Goal: Task Accomplishment & Management: Use online tool/utility

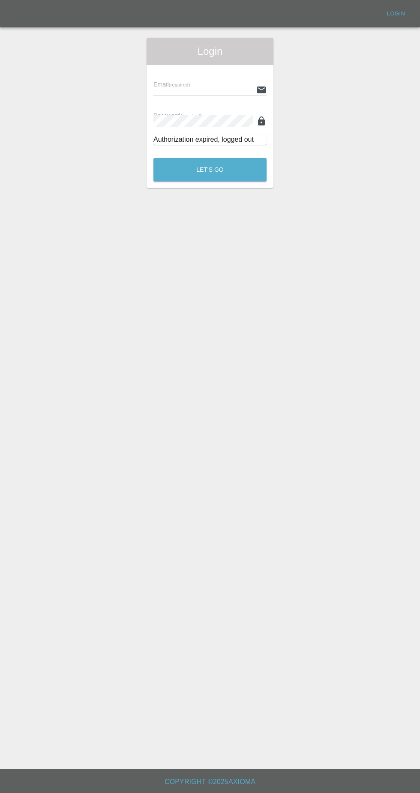
click at [240, 88] on input "text" at bounding box center [202, 89] width 99 height 12
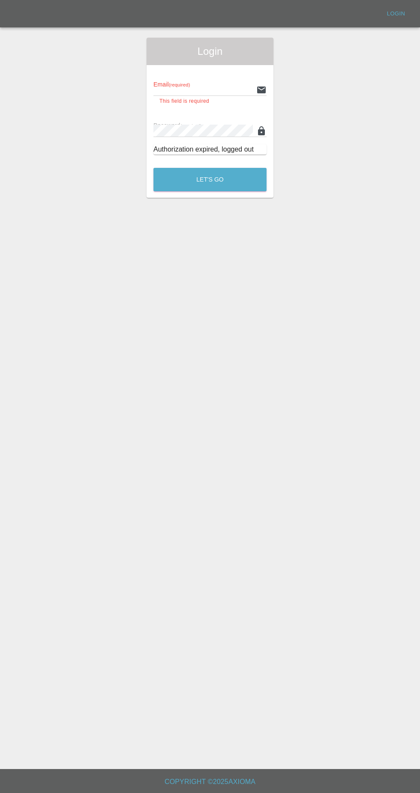
type input "[EMAIL_ADDRESS][DOMAIN_NAME]"
click at [153, 168] on button "Let's Go" at bounding box center [209, 180] width 113 height 24
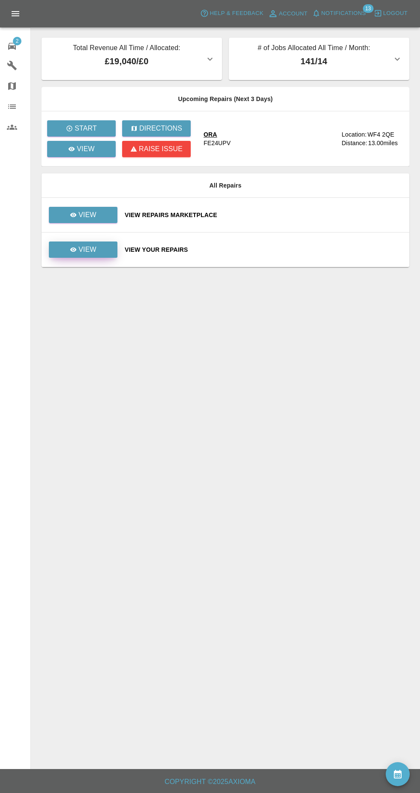
click at [87, 250] on p "View" at bounding box center [87, 249] width 18 height 10
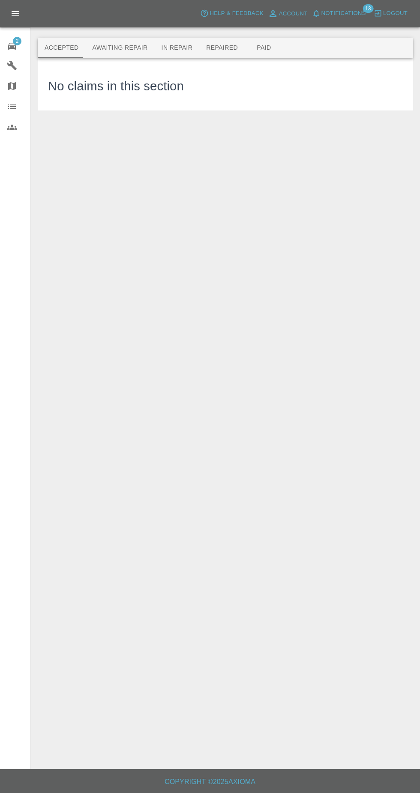
click at [126, 49] on button "Awaiting Repair" at bounding box center [119, 48] width 69 height 21
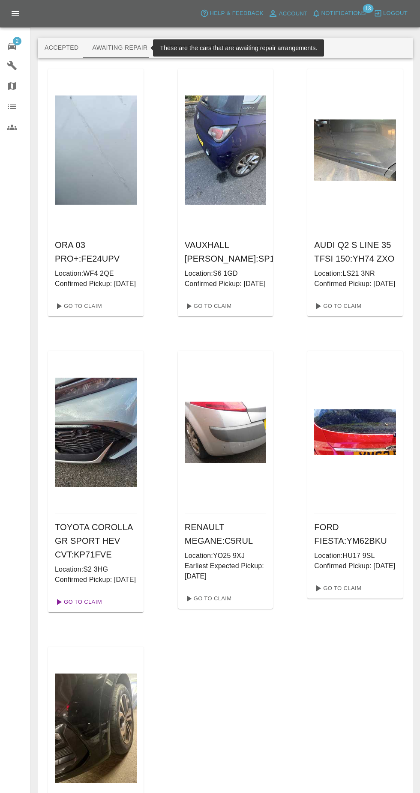
click at [88, 609] on link "Go To Claim" at bounding box center [77, 602] width 53 height 14
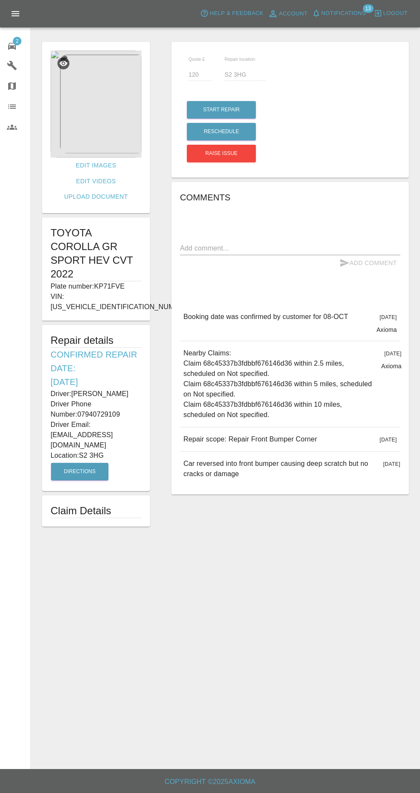
click at [113, 112] on img at bounding box center [96, 104] width 91 height 107
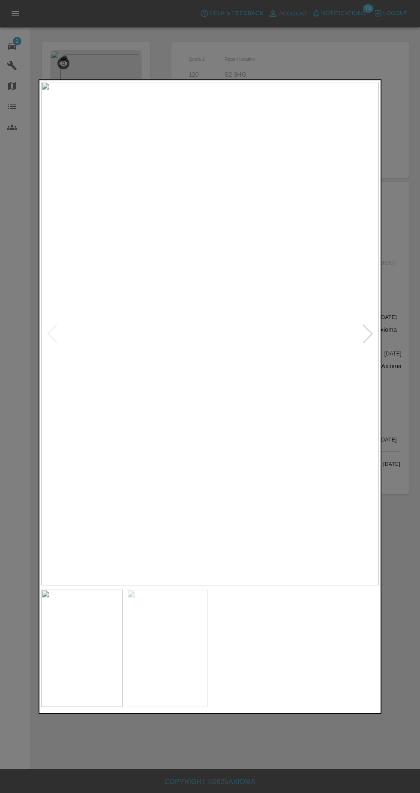
click at [400, 445] on div at bounding box center [210, 396] width 420 height 793
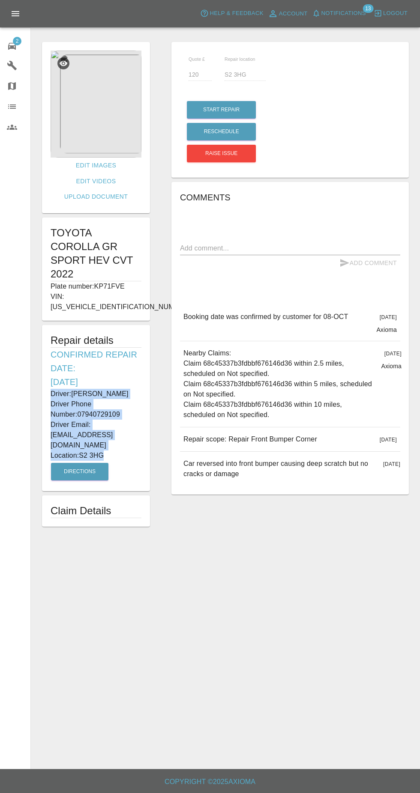
copy div "Driver: [PERSON_NAME] Driver Phone Number: 07940729109 Driver Email: [EMAIL_ADD…"
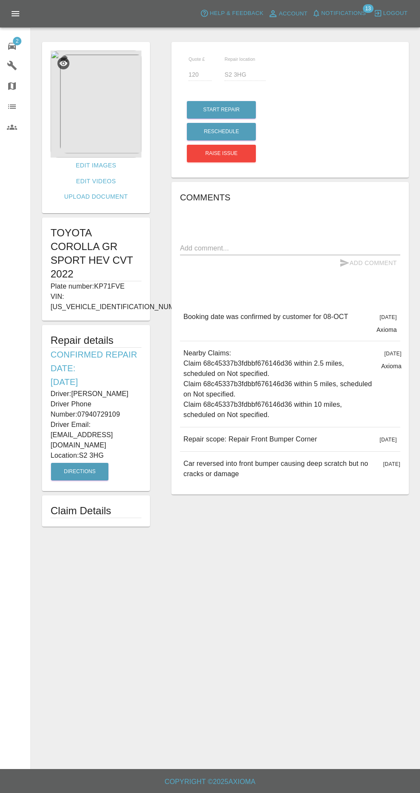
scroll to position [2, 0]
